Goal: Task Accomplishment & Management: Manage account settings

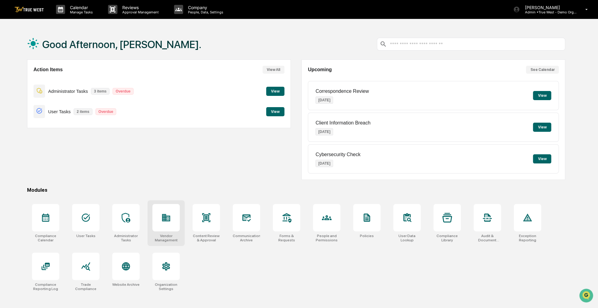
click at [162, 209] on div at bounding box center [166, 217] width 27 height 27
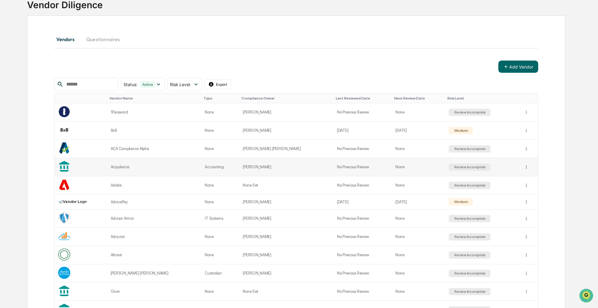
scroll to position [61, 0]
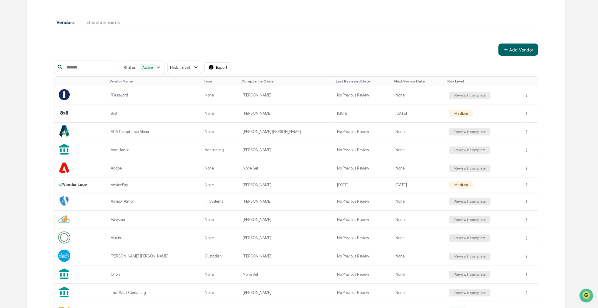
click at [342, 24] on div "Vendors Questionnaires" at bounding box center [296, 22] width 484 height 15
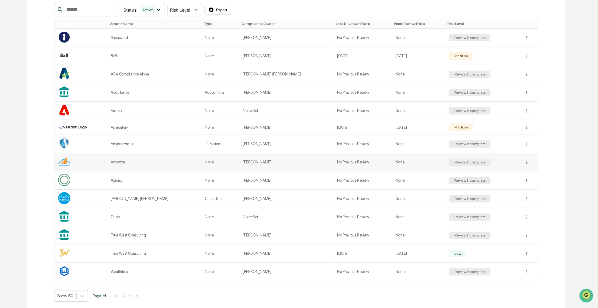
scroll to position [122, 0]
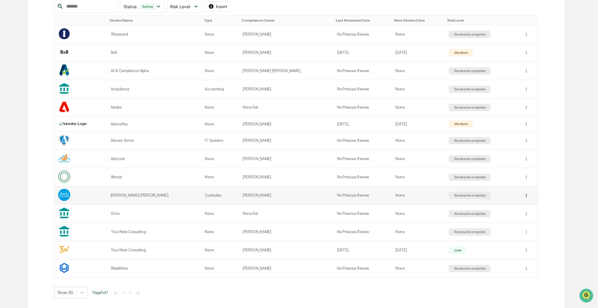
click at [524, 186] on html "Calendar Manage Tasks Reviews Approval Management Company People, Data, Setting…" at bounding box center [299, 32] width 598 height 308
click at [525, 217] on div "Sync to Child Organizations" at bounding box center [524, 217] width 63 height 10
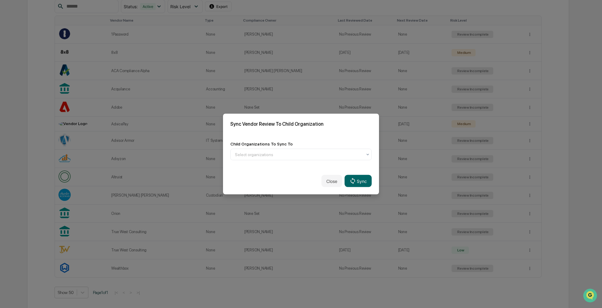
click at [318, 165] on div "Child Organizations To Sync To Select organizations" at bounding box center [301, 150] width 156 height 33
click at [318, 161] on div "Child Organizations To Sync To Select organizations" at bounding box center [301, 150] width 156 height 33
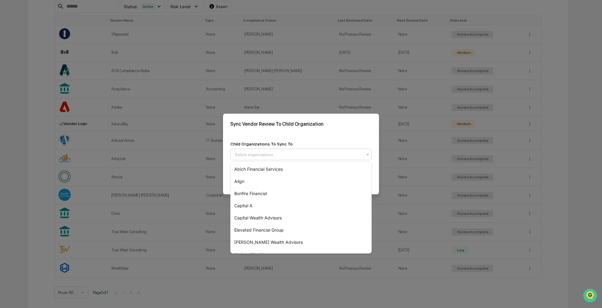
click at [346, 151] on div "Select organizations" at bounding box center [298, 155] width 133 height 10
click at [279, 201] on div "Capital A" at bounding box center [300, 206] width 141 height 12
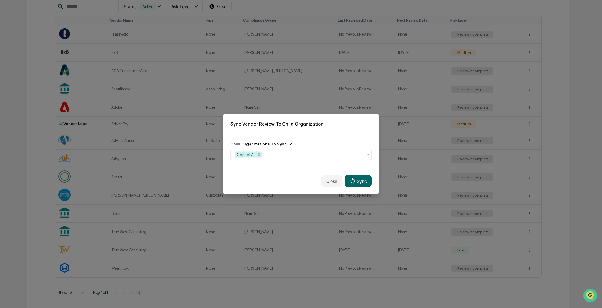
click at [339, 134] on div "Sync Vendor Review To Child Organization" at bounding box center [301, 124] width 156 height 20
click at [352, 184] on icon at bounding box center [352, 180] width 7 height 7
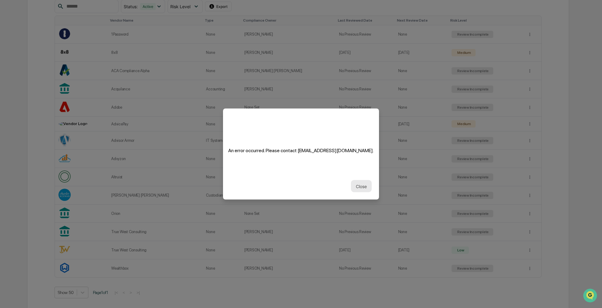
click at [356, 189] on button "Close" at bounding box center [361, 186] width 21 height 12
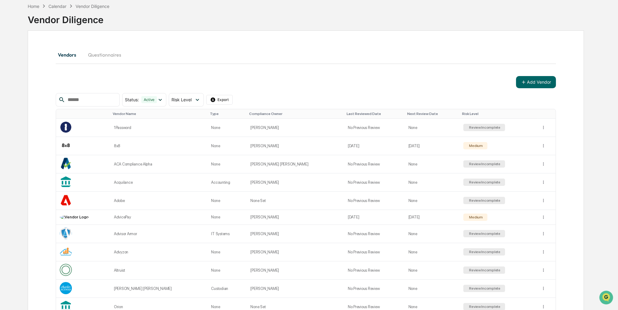
scroll to position [117, 0]
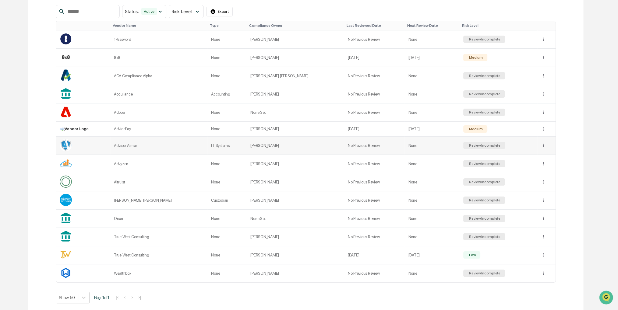
click at [386, 143] on tr "Advisor Armor IT Systems [PERSON_NAME] No Previous Review None Review Incomplete" at bounding box center [305, 146] width 499 height 18
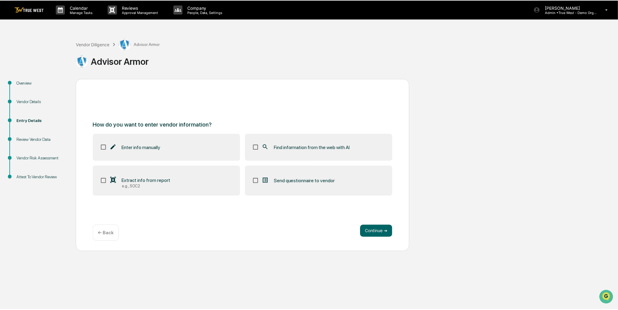
scroll to position [29, 0]
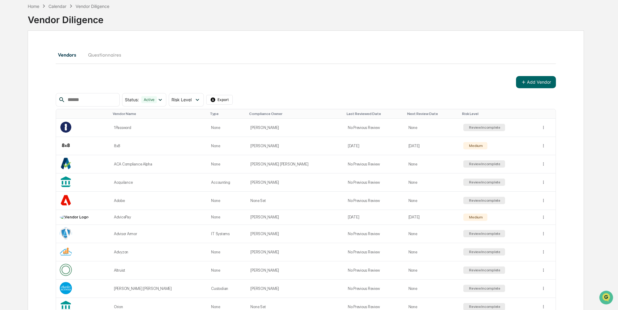
drag, startPoint x: 355, startPoint y: 71, endPoint x: 339, endPoint y: 58, distance: 20.8
click at [339, 58] on div "Vendors Questionnaires" at bounding box center [306, 54] width 500 height 15
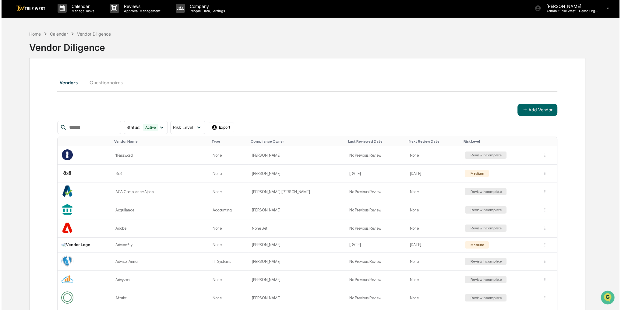
scroll to position [0, 0]
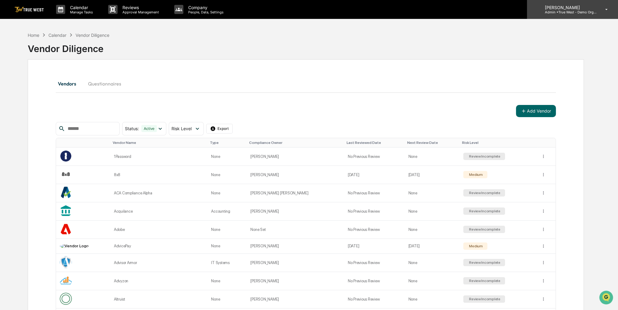
click at [598, 10] on div "[PERSON_NAME] Admin • True West - Demo Organization" at bounding box center [572, 9] width 91 height 19
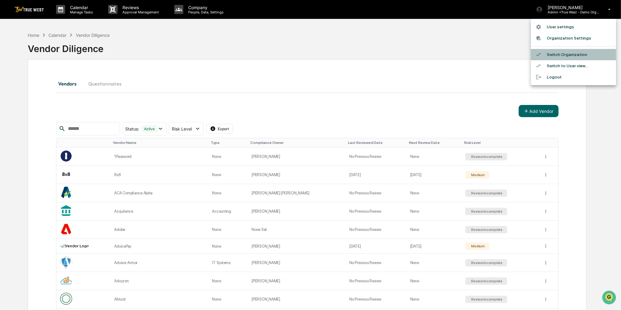
click at [581, 54] on li "Switch Organization" at bounding box center [573, 54] width 85 height 11
